Goal: Download file/media

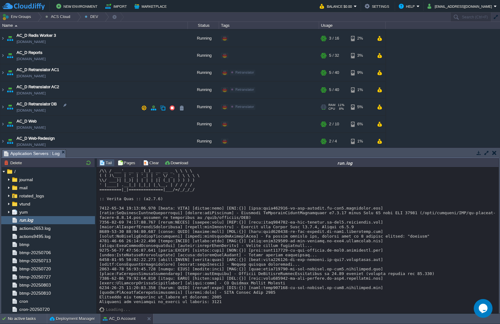
scroll to position [531, 0]
click at [1, 73] on img at bounding box center [2, 71] width 5 height 17
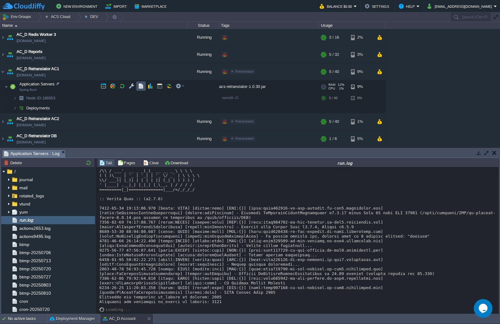
click at [138, 85] on button "button" at bounding box center [141, 86] width 6 height 6
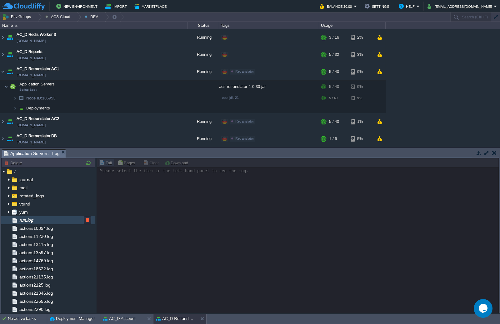
click at [41, 217] on div "run.log" at bounding box center [48, 220] width 94 height 8
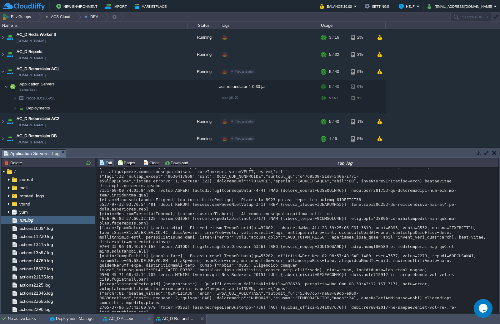
scroll to position [6963, 0]
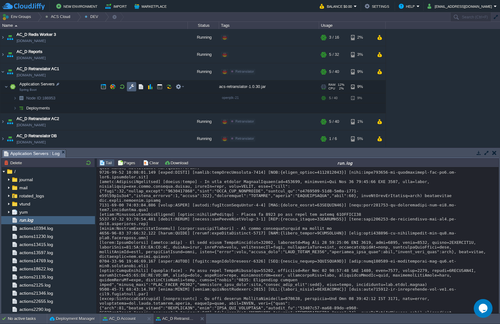
click at [135, 85] on td at bounding box center [131, 86] width 9 height 9
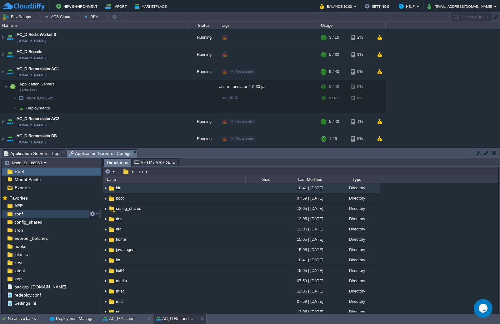
click at [45, 212] on div "conf" at bounding box center [51, 214] width 99 height 8
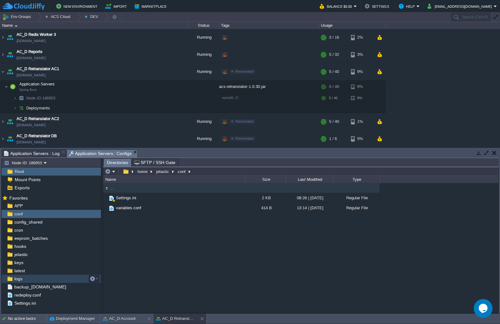
click at [24, 279] on div "logs" at bounding box center [51, 279] width 99 height 8
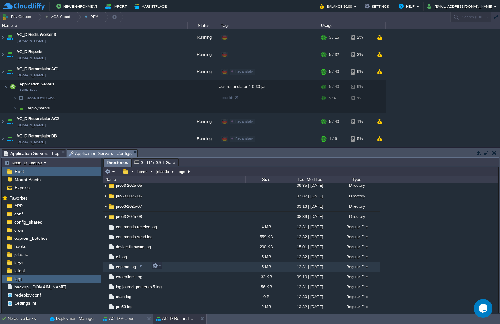
scroll to position [258, 0]
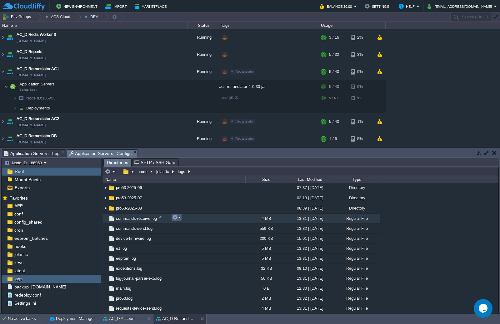
click at [180, 220] on em at bounding box center [176, 218] width 8 height 6
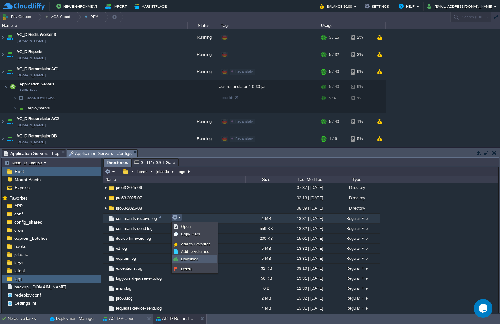
click at [189, 261] on span "Download" at bounding box center [189, 259] width 17 height 5
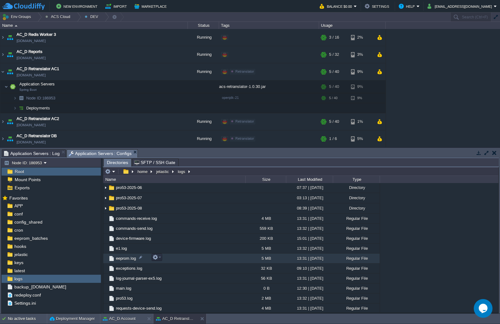
click at [120, 256] on span "eeprom.log" at bounding box center [126, 258] width 22 height 5
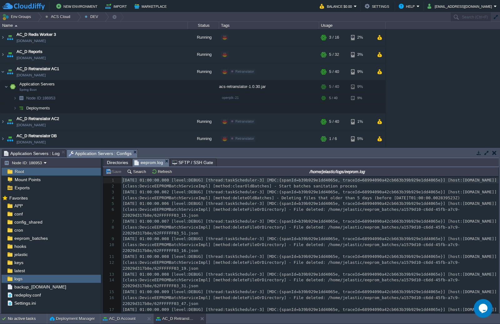
scroll to position [2, 0]
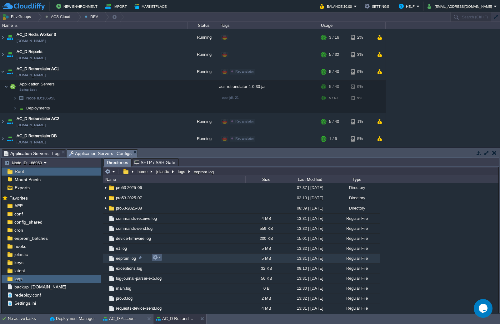
click at [159, 259] on em at bounding box center [156, 258] width 8 height 6
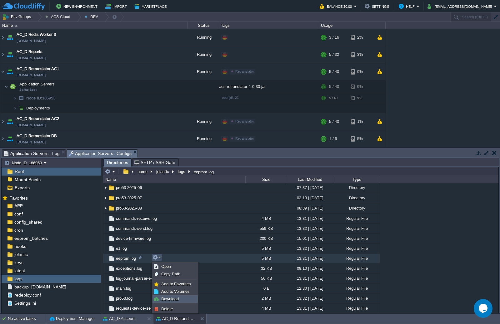
click at [168, 297] on span "Download" at bounding box center [169, 299] width 17 height 5
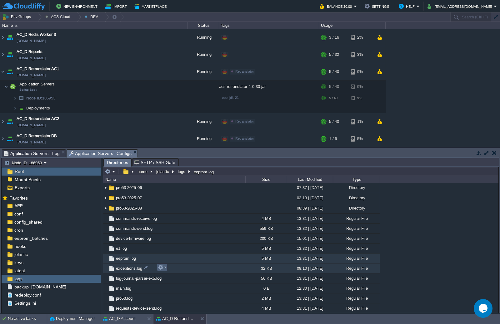
click at [164, 270] on em at bounding box center [162, 268] width 8 height 6
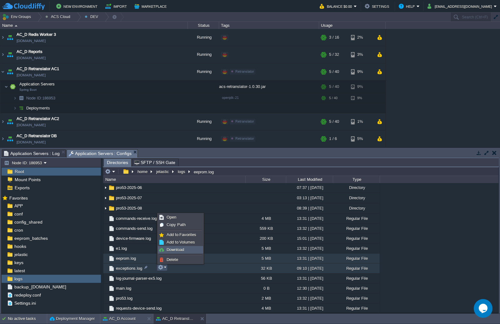
click at [185, 247] on link "Download" at bounding box center [180, 250] width 45 height 7
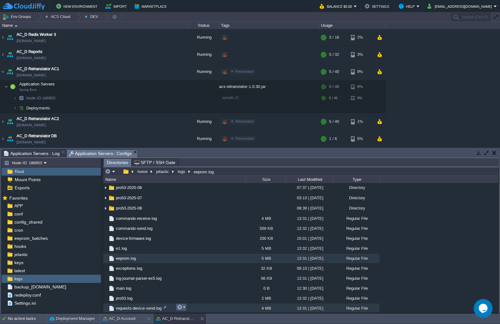
click at [184, 308] on em at bounding box center [181, 308] width 8 height 6
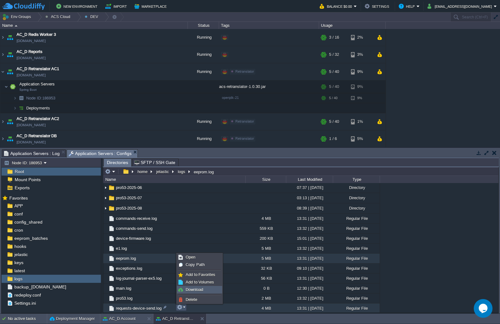
click at [201, 290] on span "Download" at bounding box center [193, 290] width 17 height 5
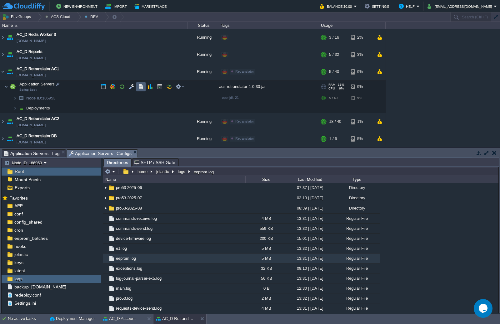
click at [140, 89] on button "button" at bounding box center [141, 87] width 6 height 6
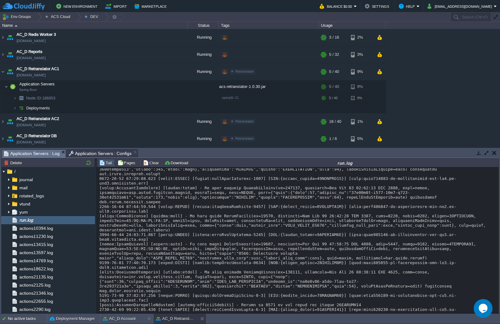
scroll to position [9418, 0]
